Goal: Find specific page/section: Find specific page/section

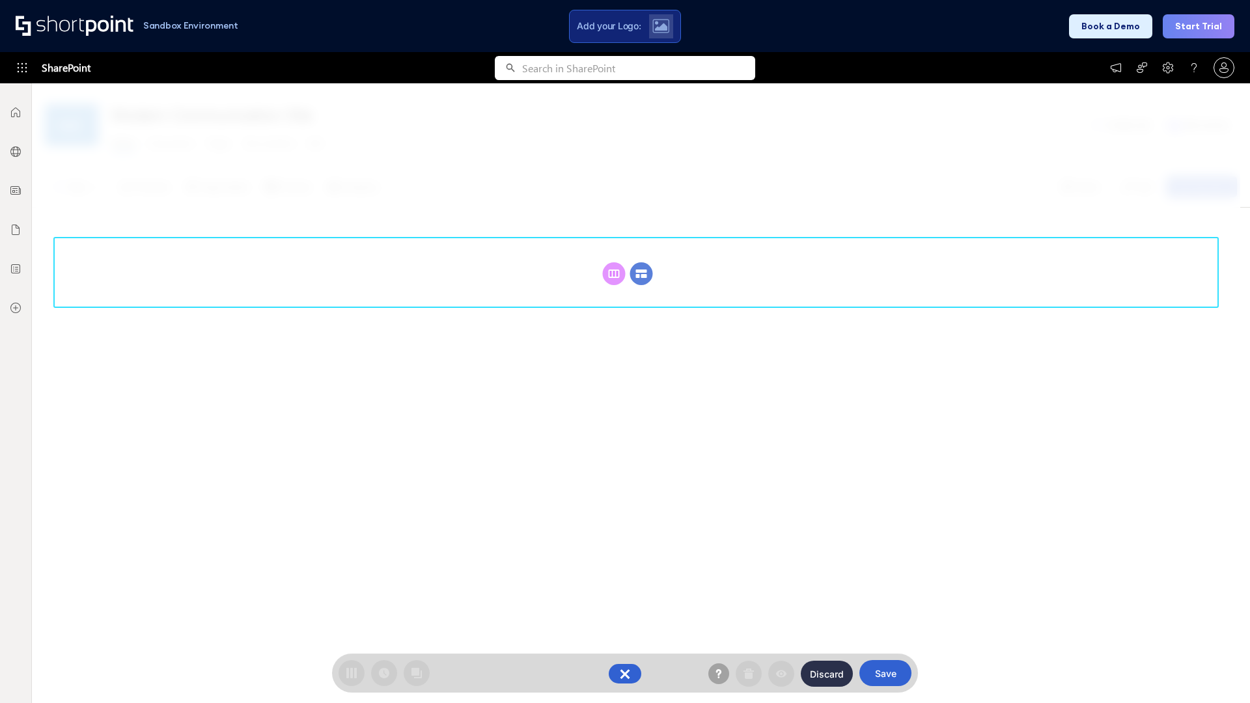
click at [641, 273] on circle at bounding box center [641, 273] width 23 height 23
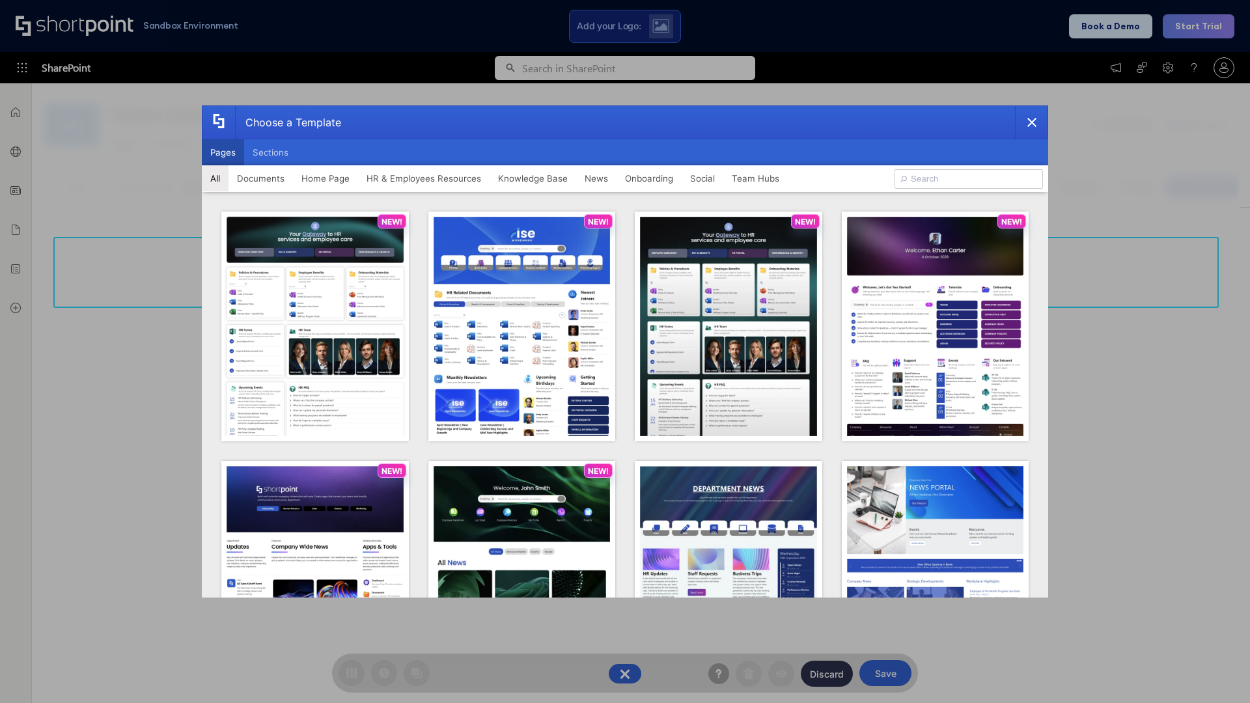
click at [223, 152] on button "Pages" at bounding box center [223, 152] width 42 height 26
type input "Intranet Layout 4"
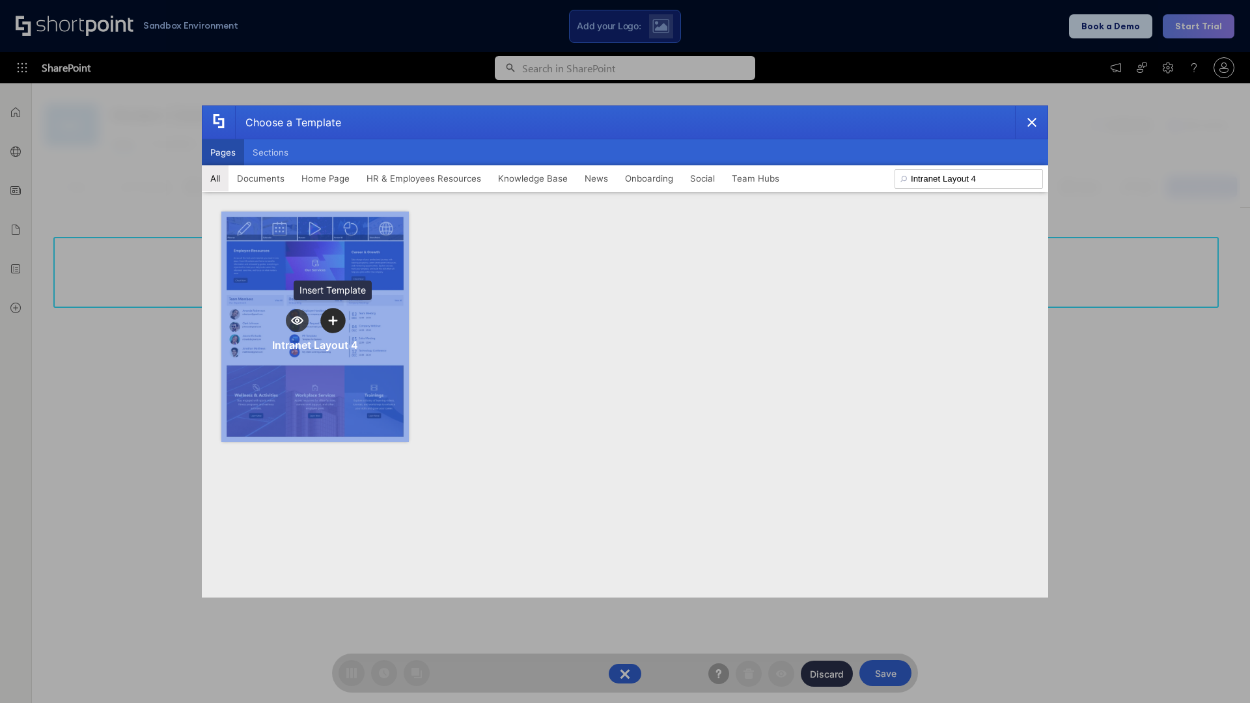
click at [333, 320] on icon "template selector" at bounding box center [332, 320] width 9 height 9
